Goal: Information Seeking & Learning: Get advice/opinions

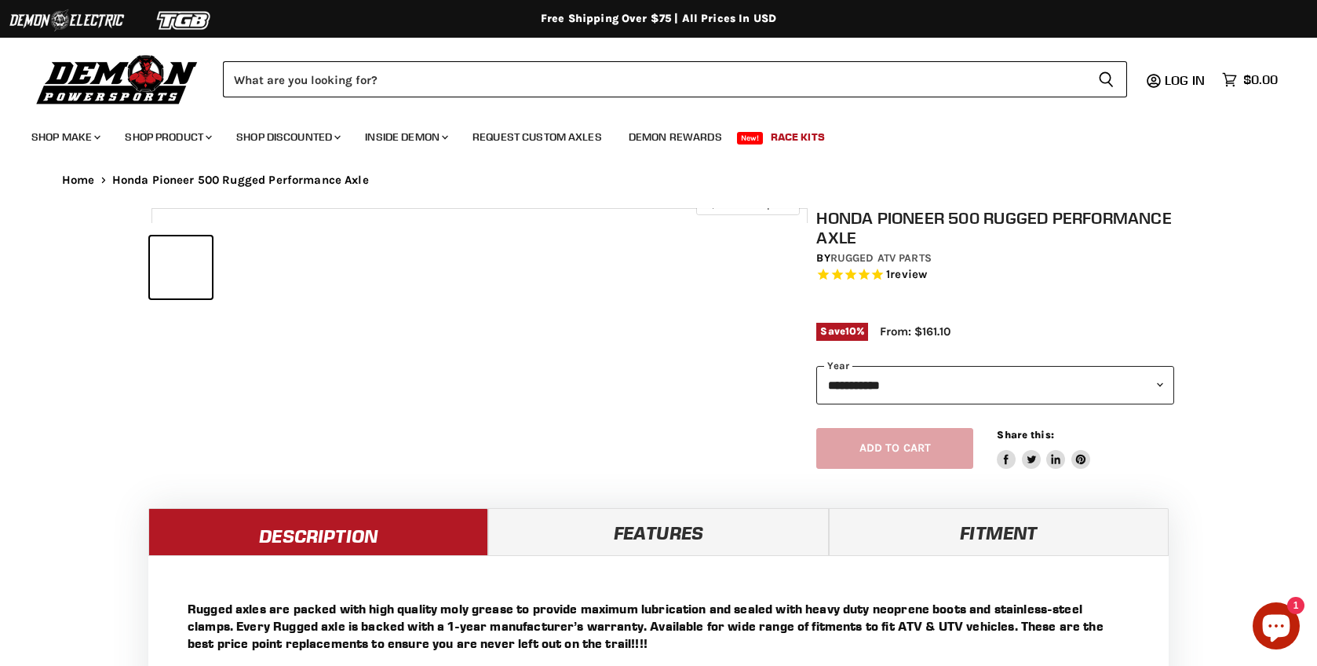
select select "******"
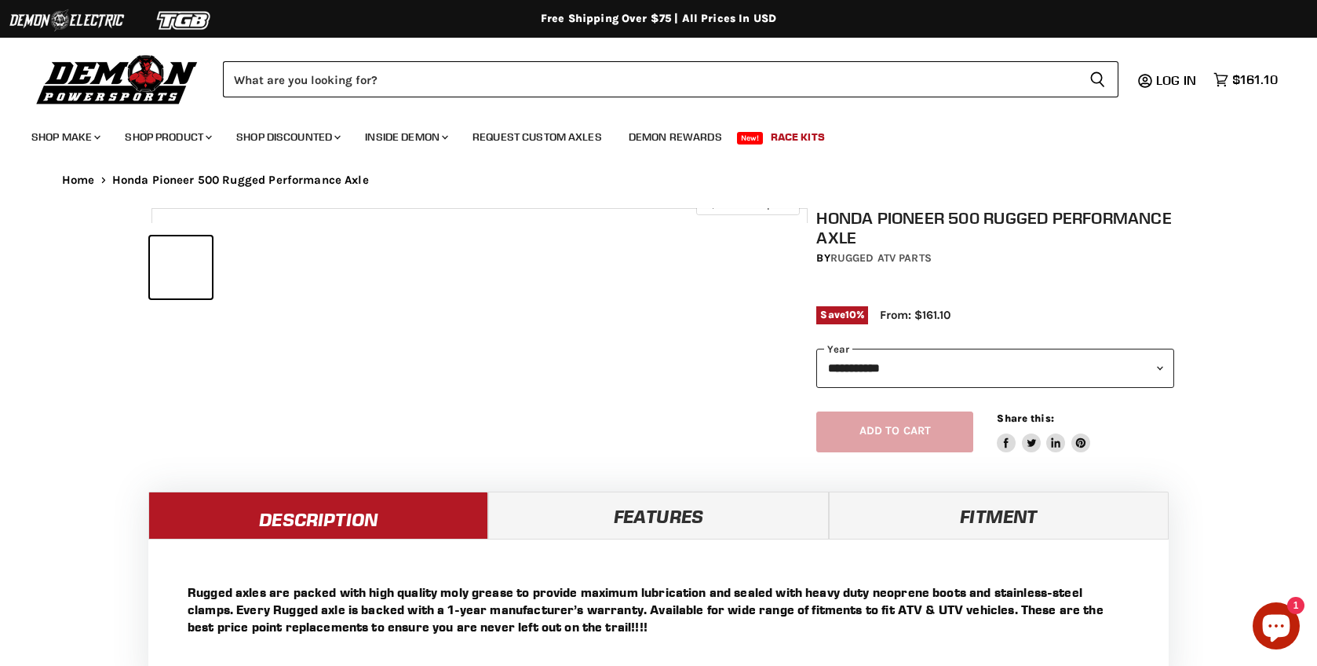
select select "******"
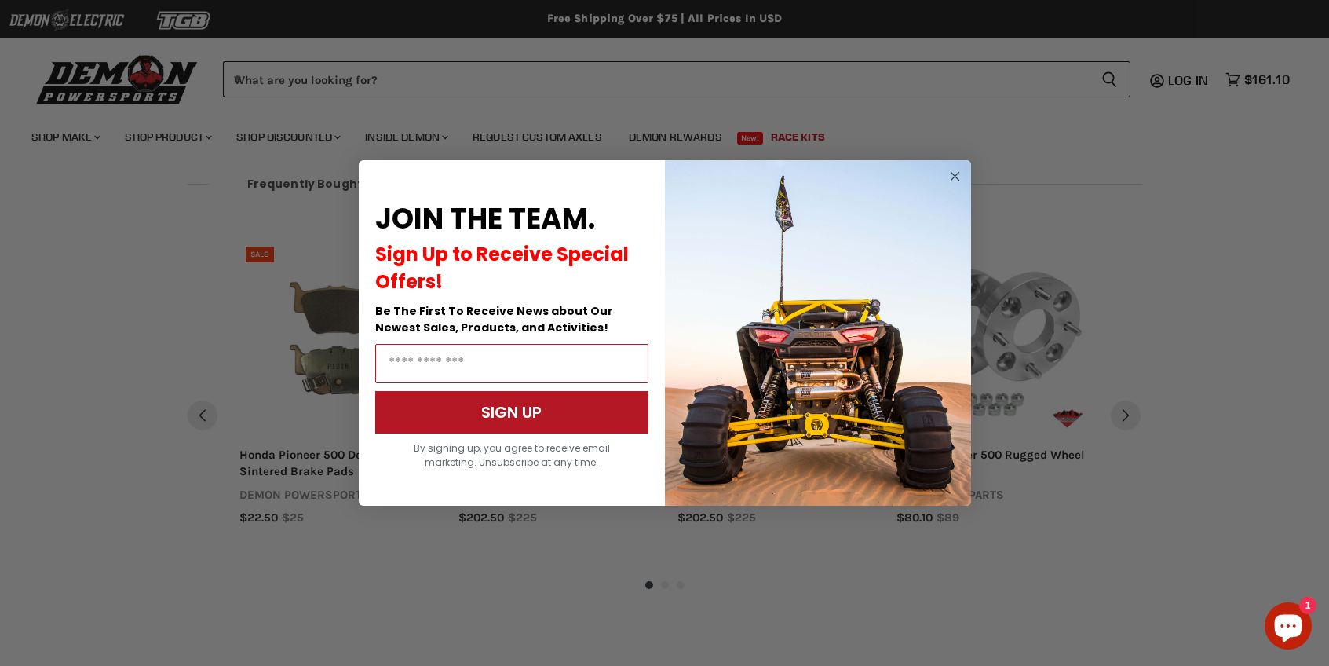
scroll to position [1323, 0]
